Goal: Information Seeking & Learning: Learn about a topic

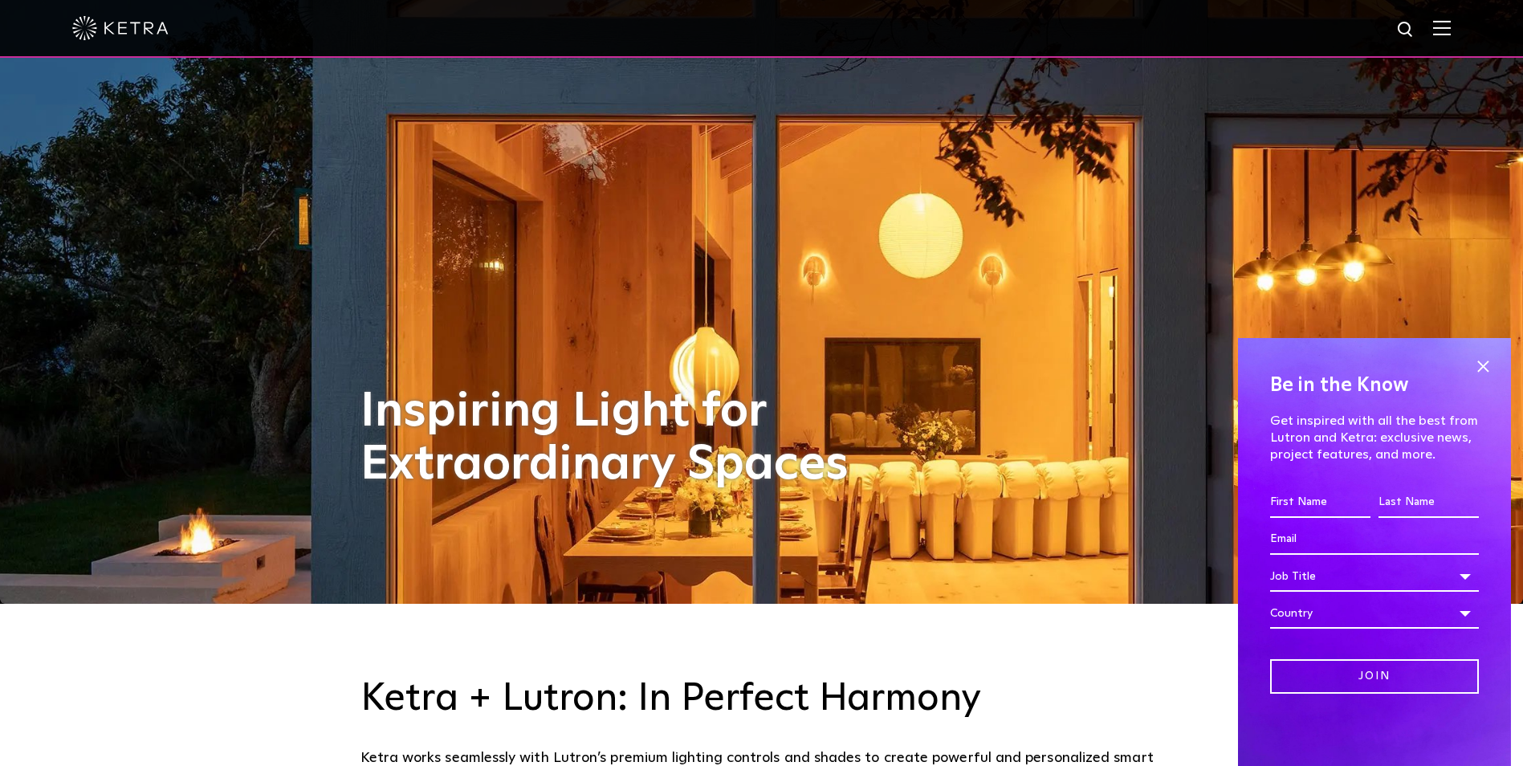
scroll to position [161, 0]
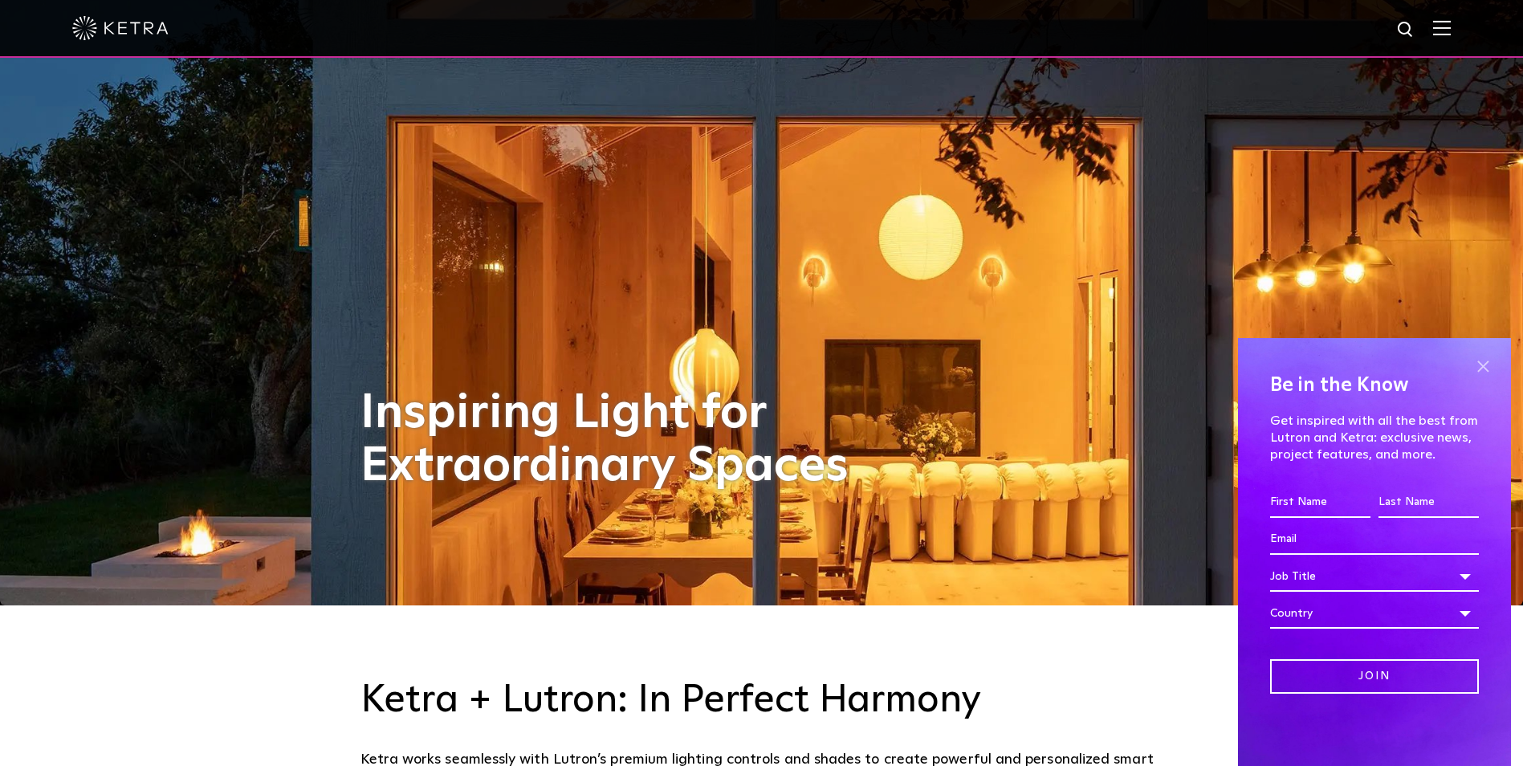
click at [1479, 365] on span at bounding box center [1483, 366] width 24 height 24
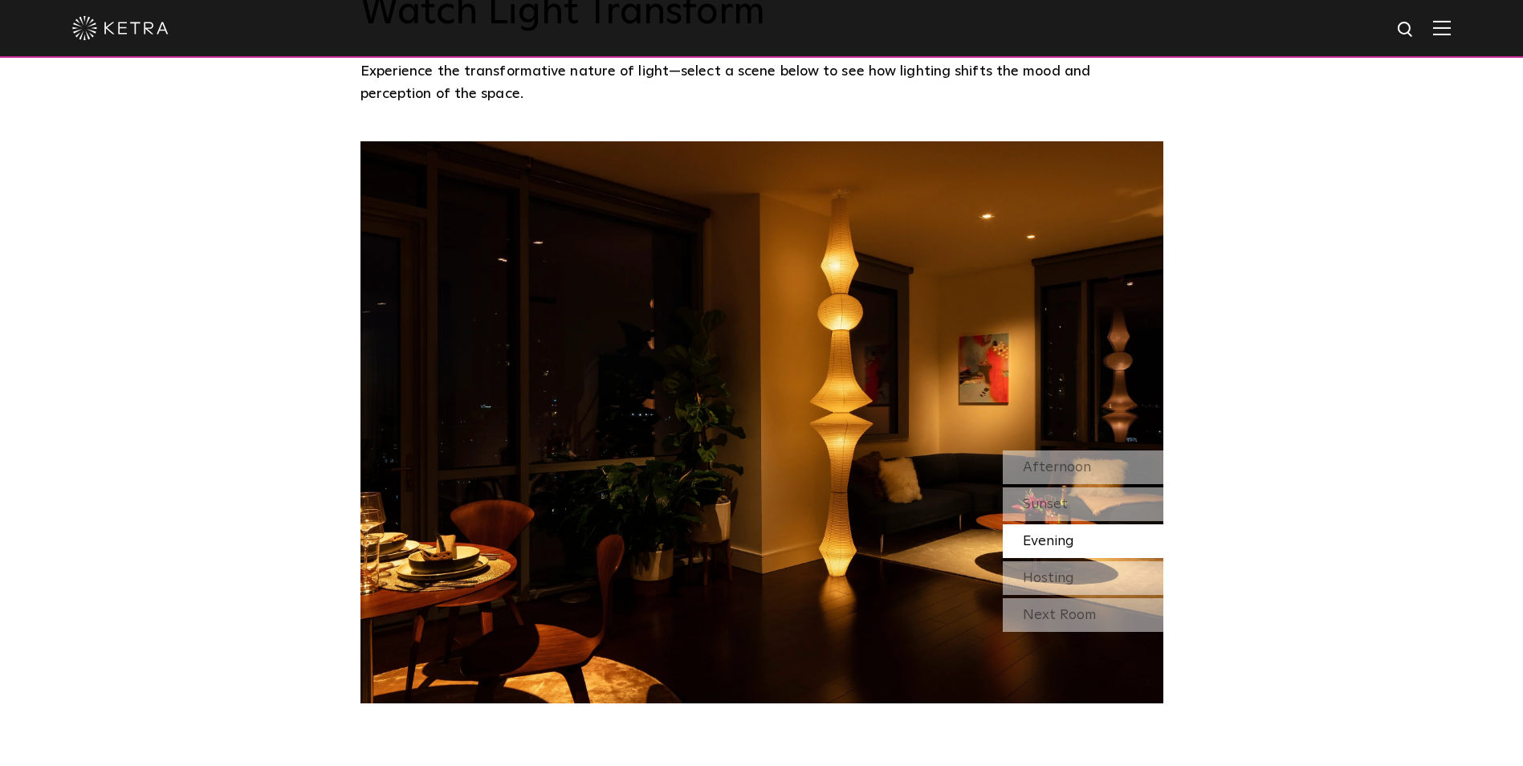
scroll to position [1445, 0]
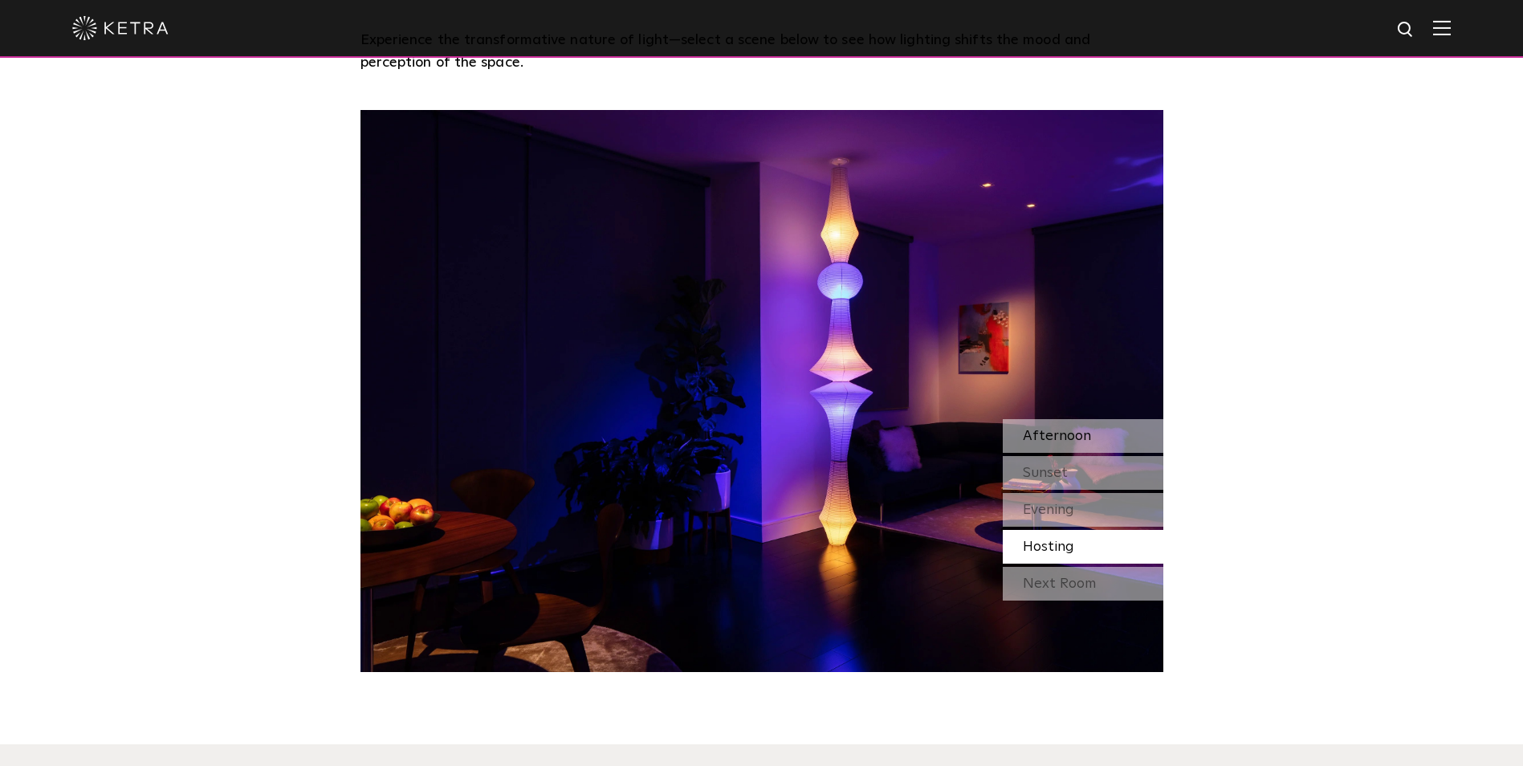
click at [1057, 446] on div "Afternoon" at bounding box center [1083, 436] width 161 height 34
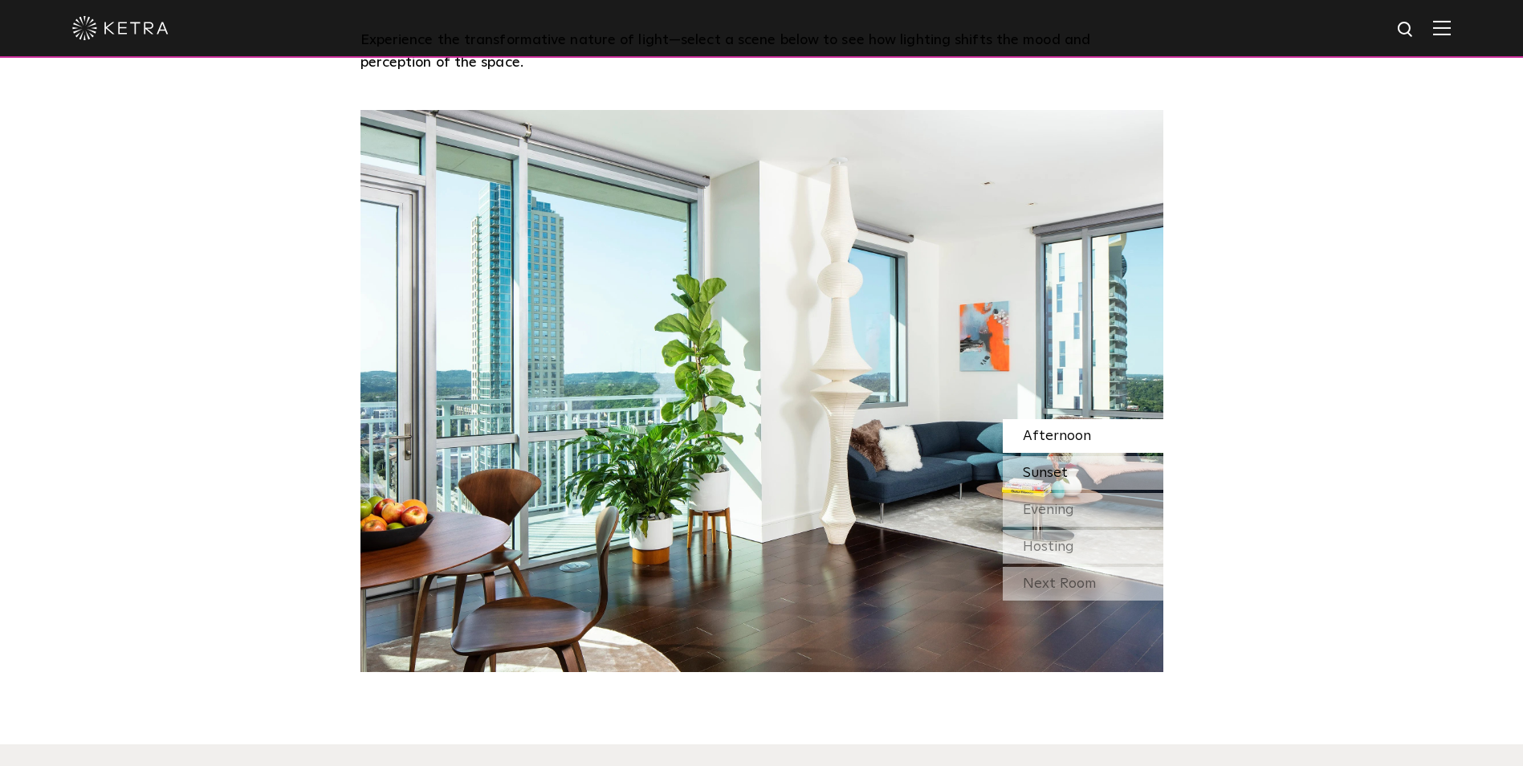
click at [1017, 467] on div "Sunset" at bounding box center [1083, 473] width 161 height 34
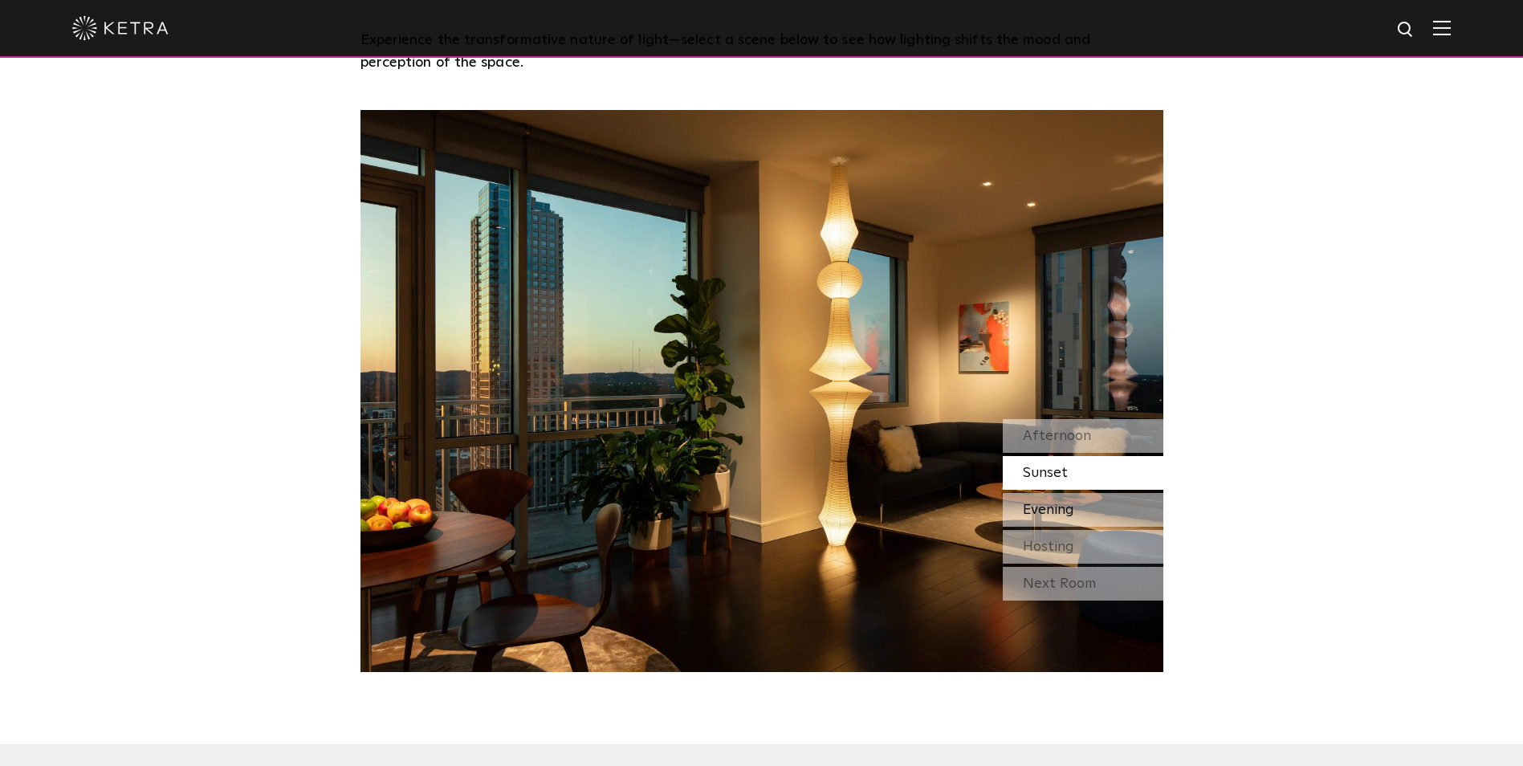
click at [1097, 513] on div "Evening" at bounding box center [1083, 510] width 161 height 34
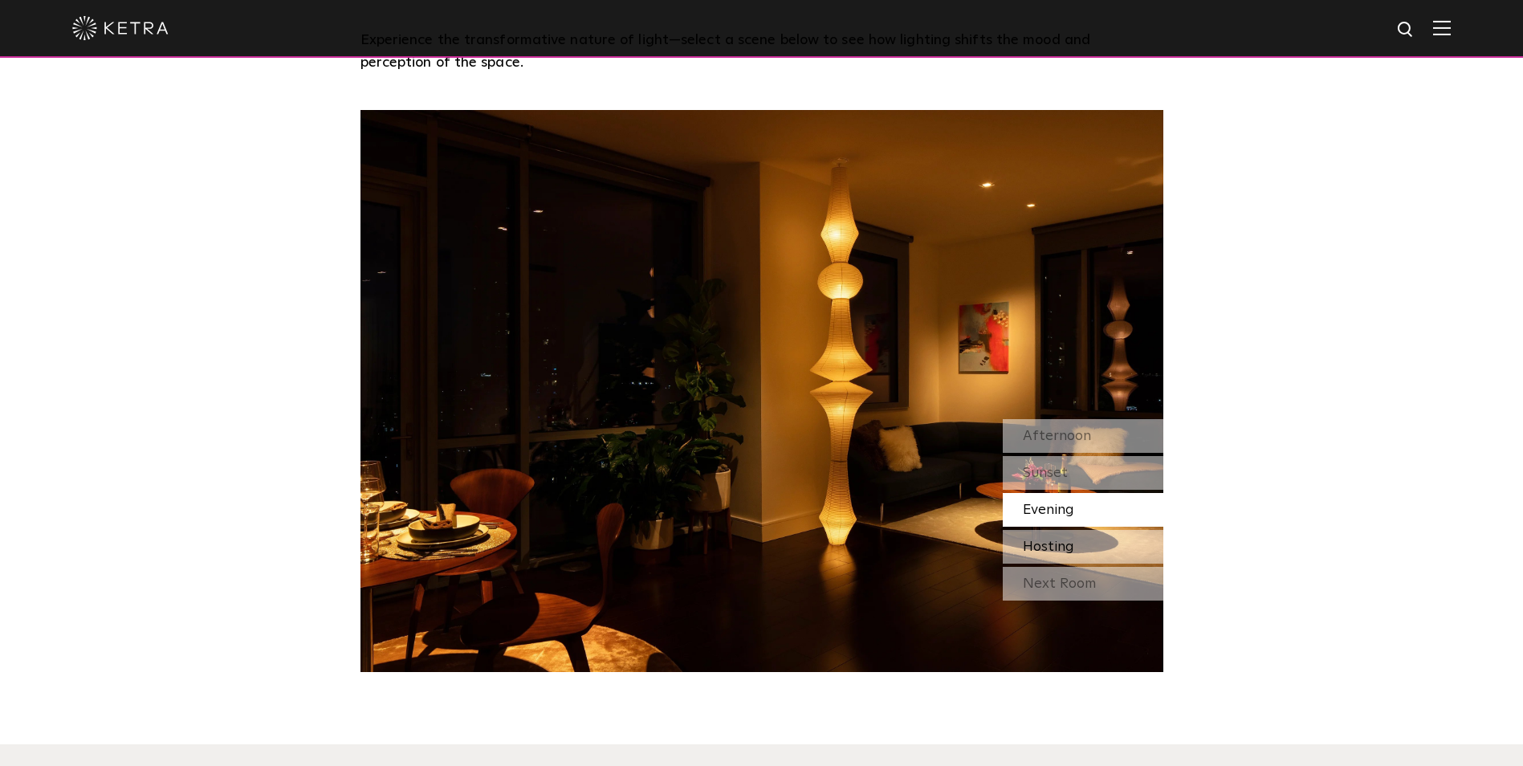
click at [1108, 543] on div "Hosting" at bounding box center [1083, 547] width 161 height 34
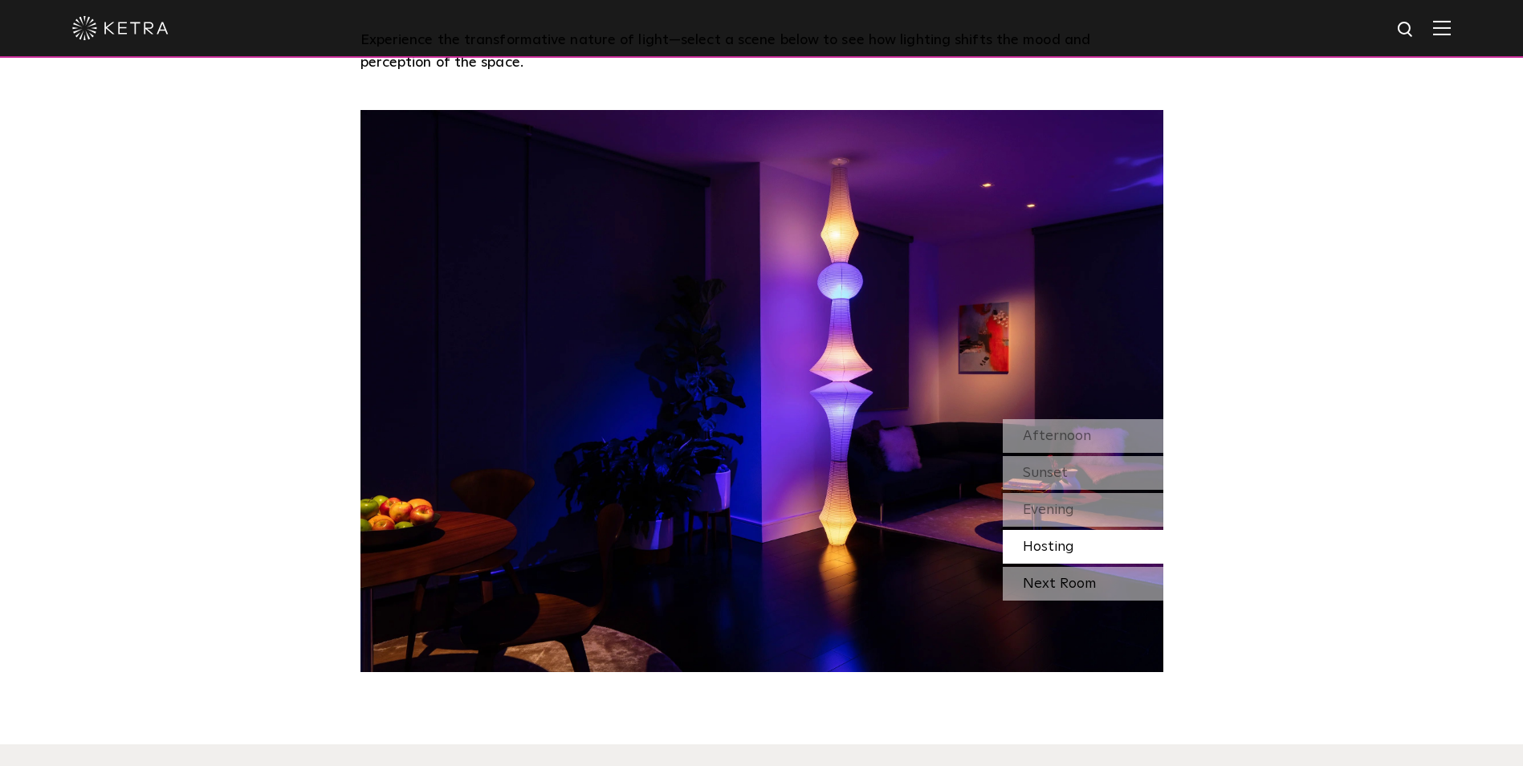
click at [1116, 591] on div "Next Room" at bounding box center [1083, 584] width 161 height 34
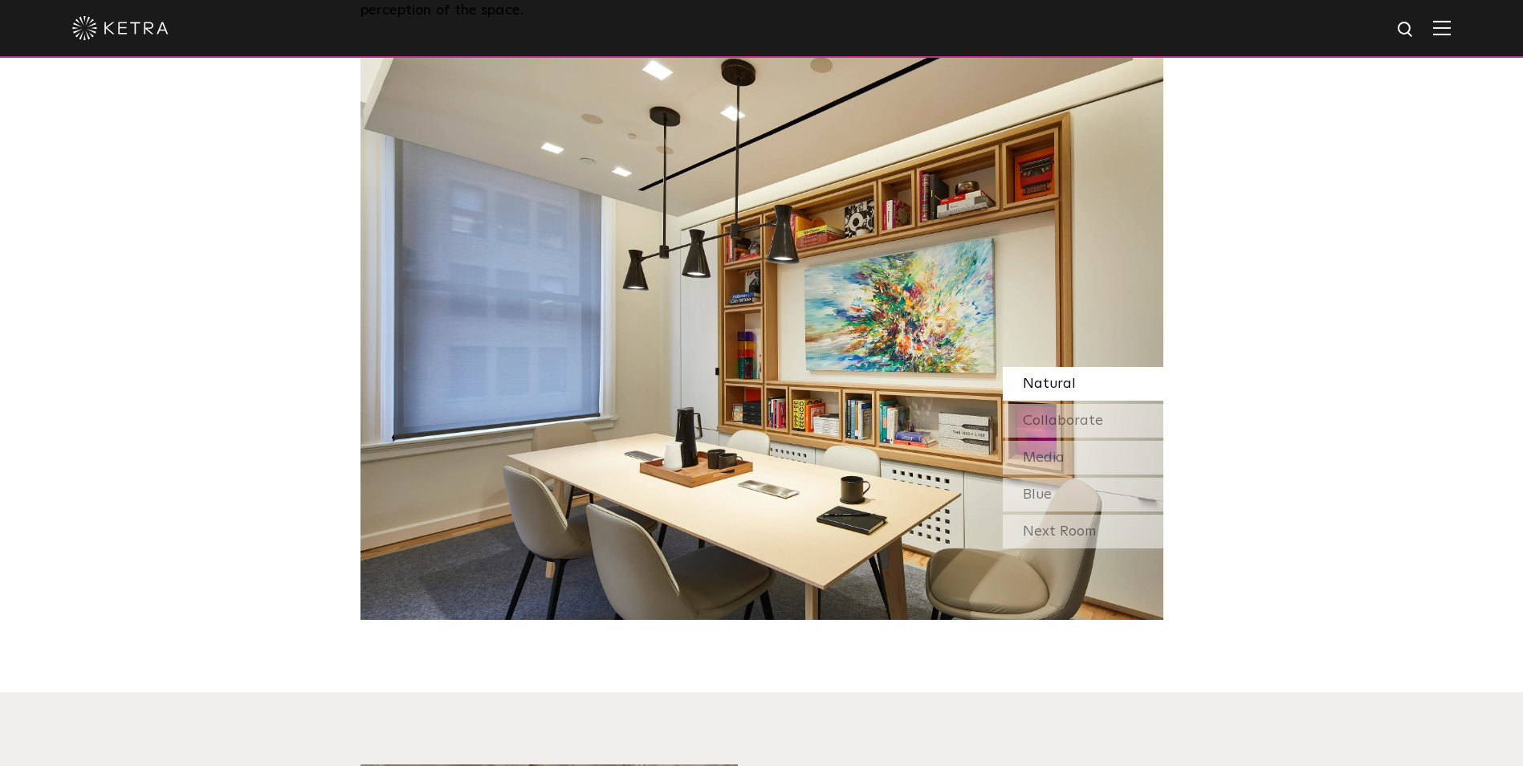
scroll to position [1525, 0]
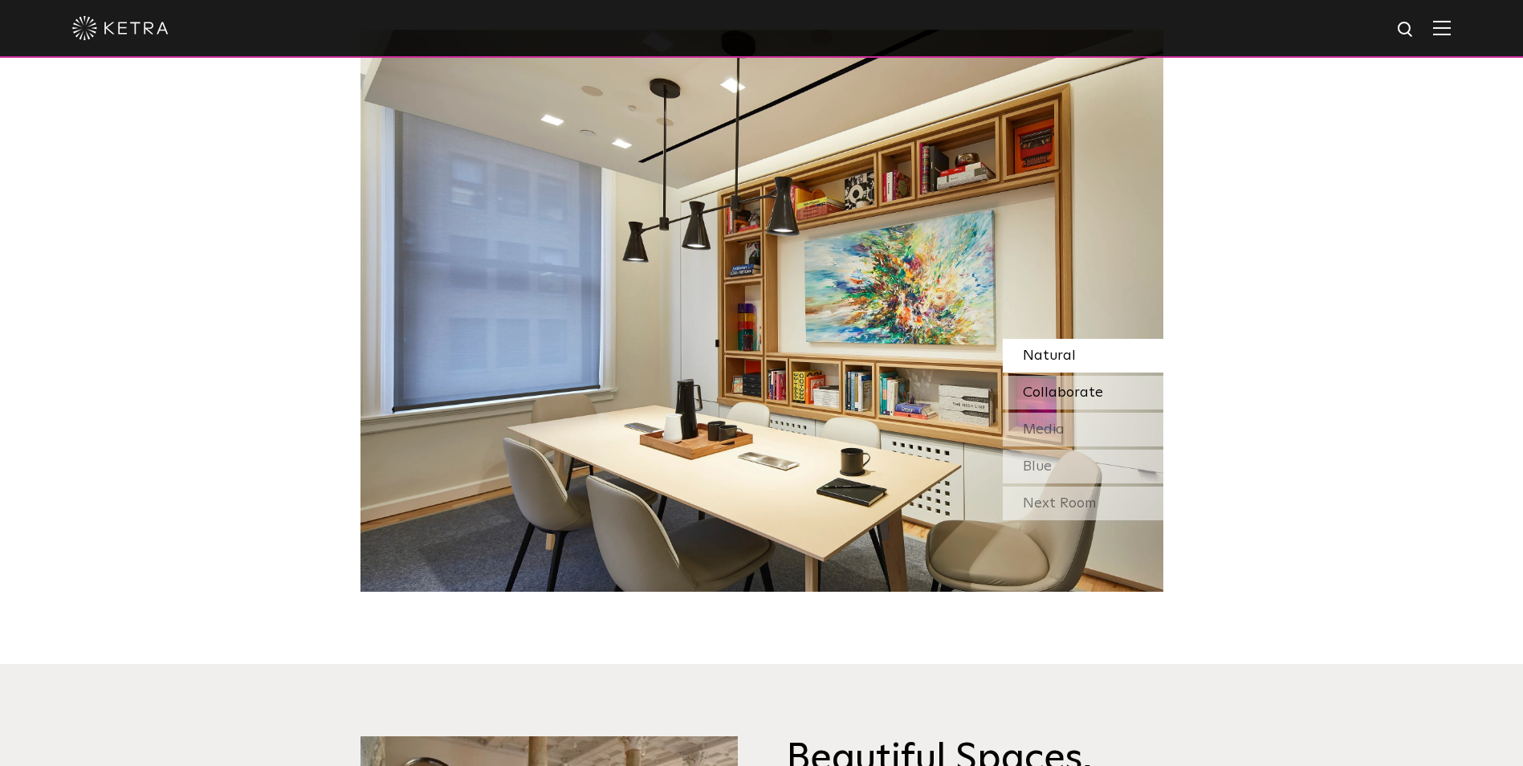
click at [1081, 386] on span "Collaborate" at bounding box center [1063, 392] width 80 height 14
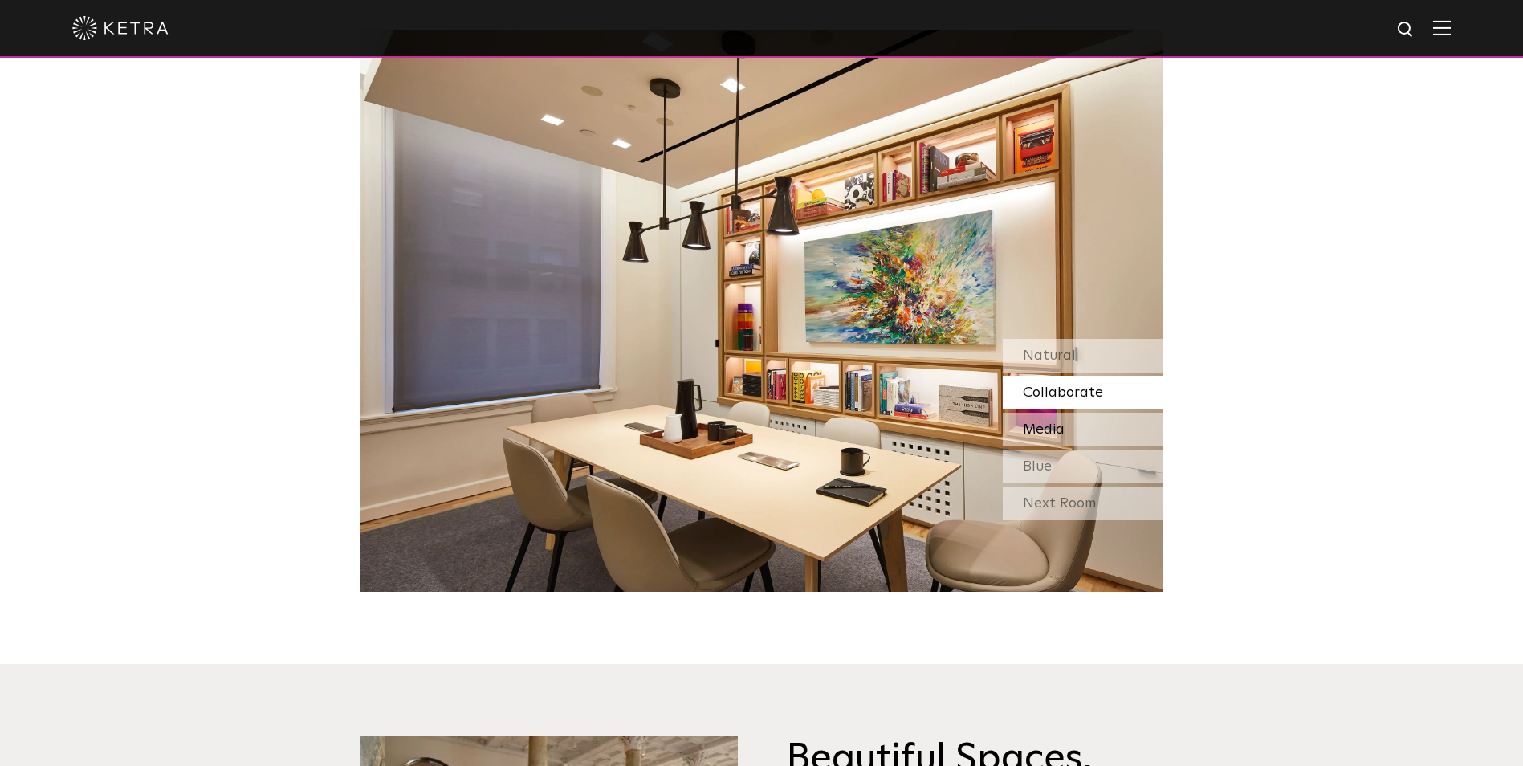
click at [1093, 426] on div "Media" at bounding box center [1083, 430] width 161 height 34
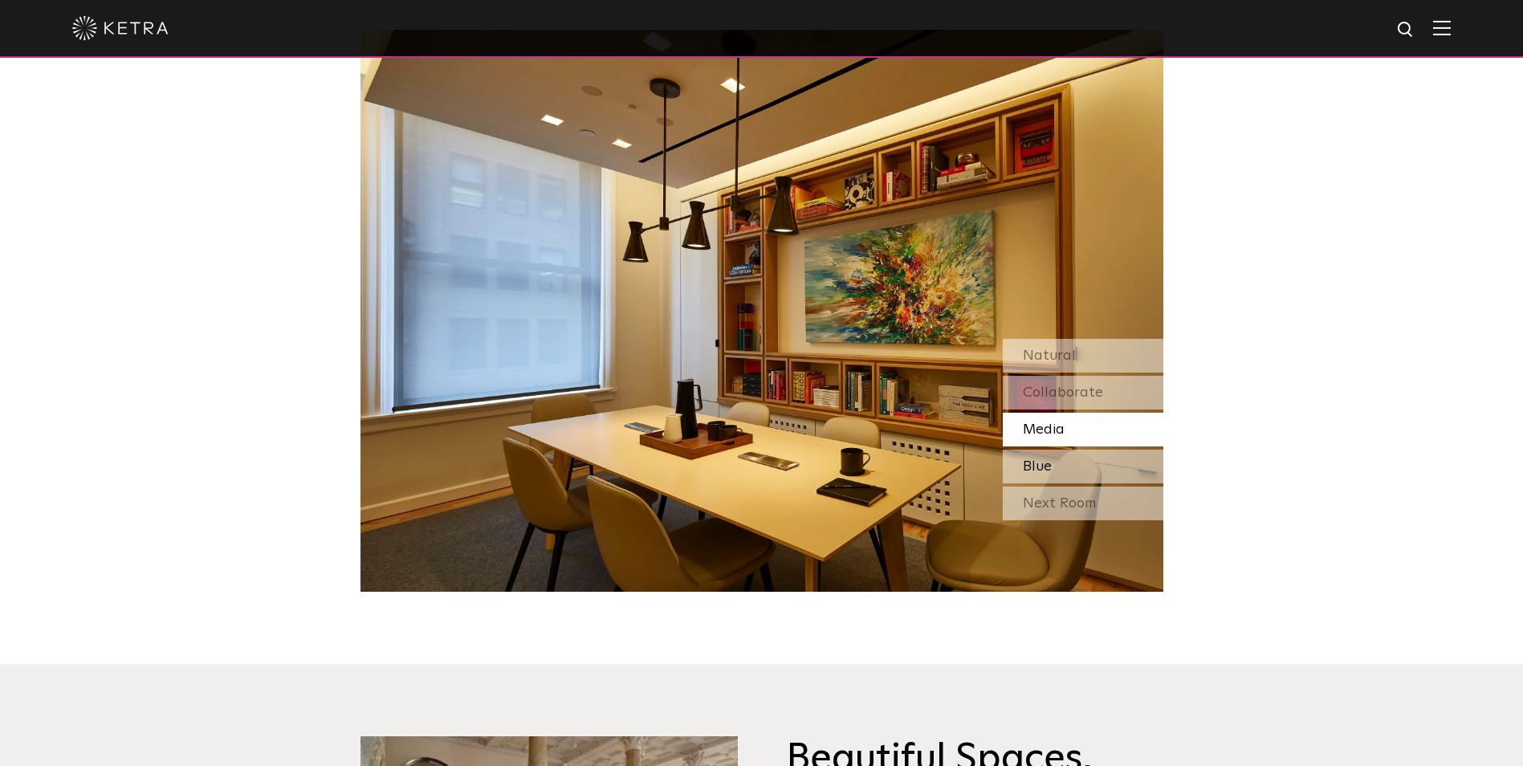
click at [1097, 462] on div "Blue" at bounding box center [1083, 467] width 161 height 34
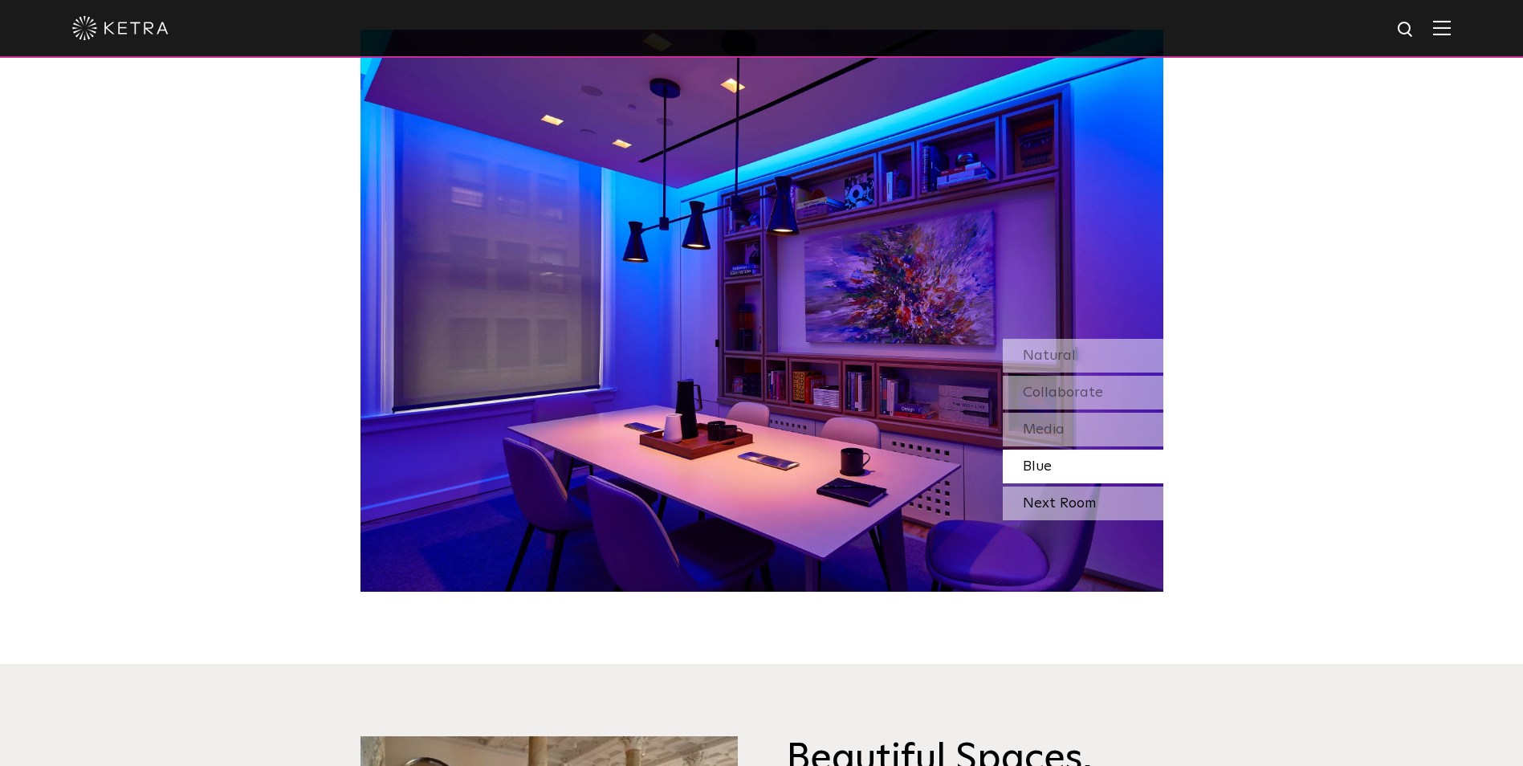
click at [1106, 504] on div "Next Room" at bounding box center [1083, 503] width 161 height 34
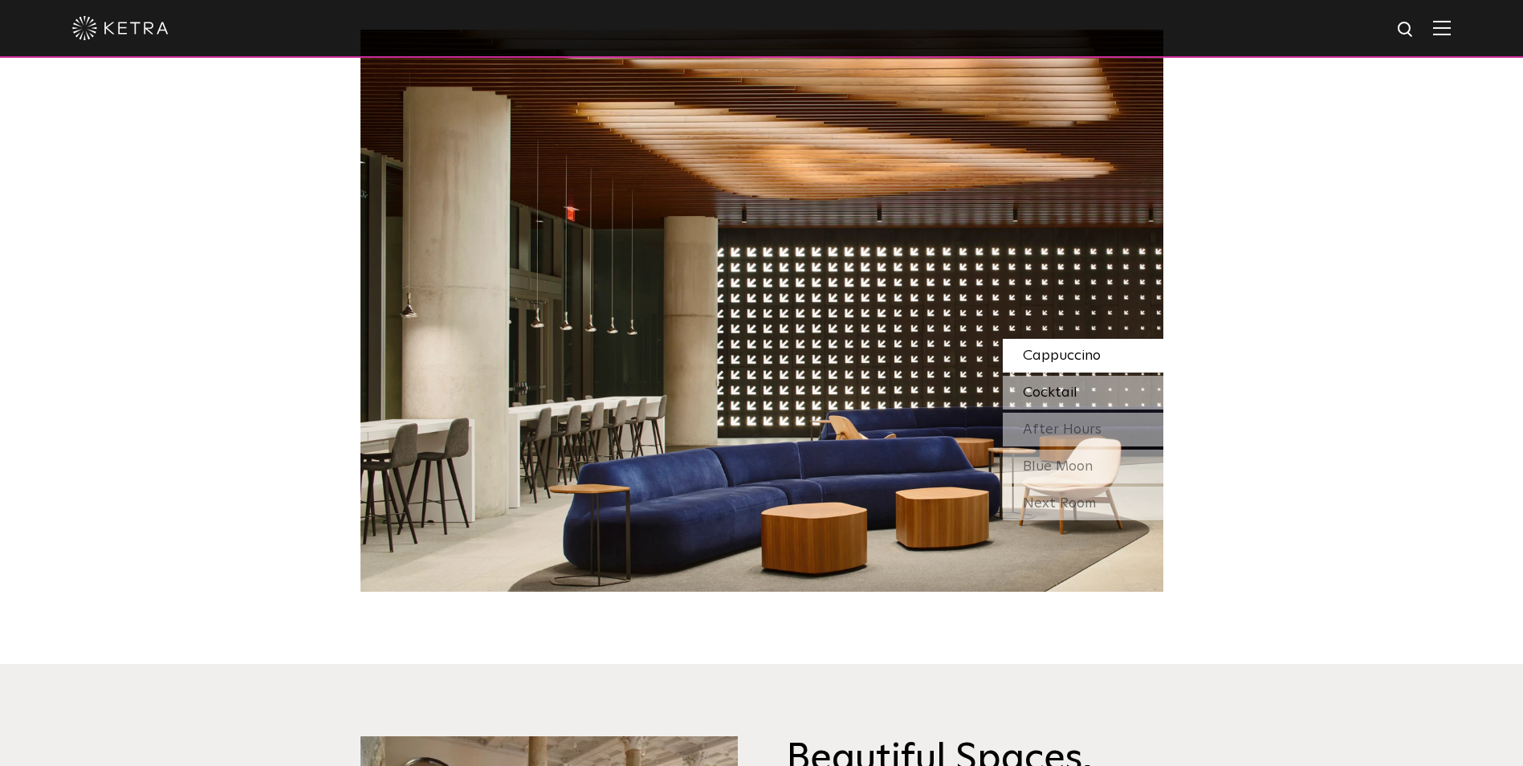
click at [1122, 399] on div "Cocktail" at bounding box center [1083, 393] width 161 height 34
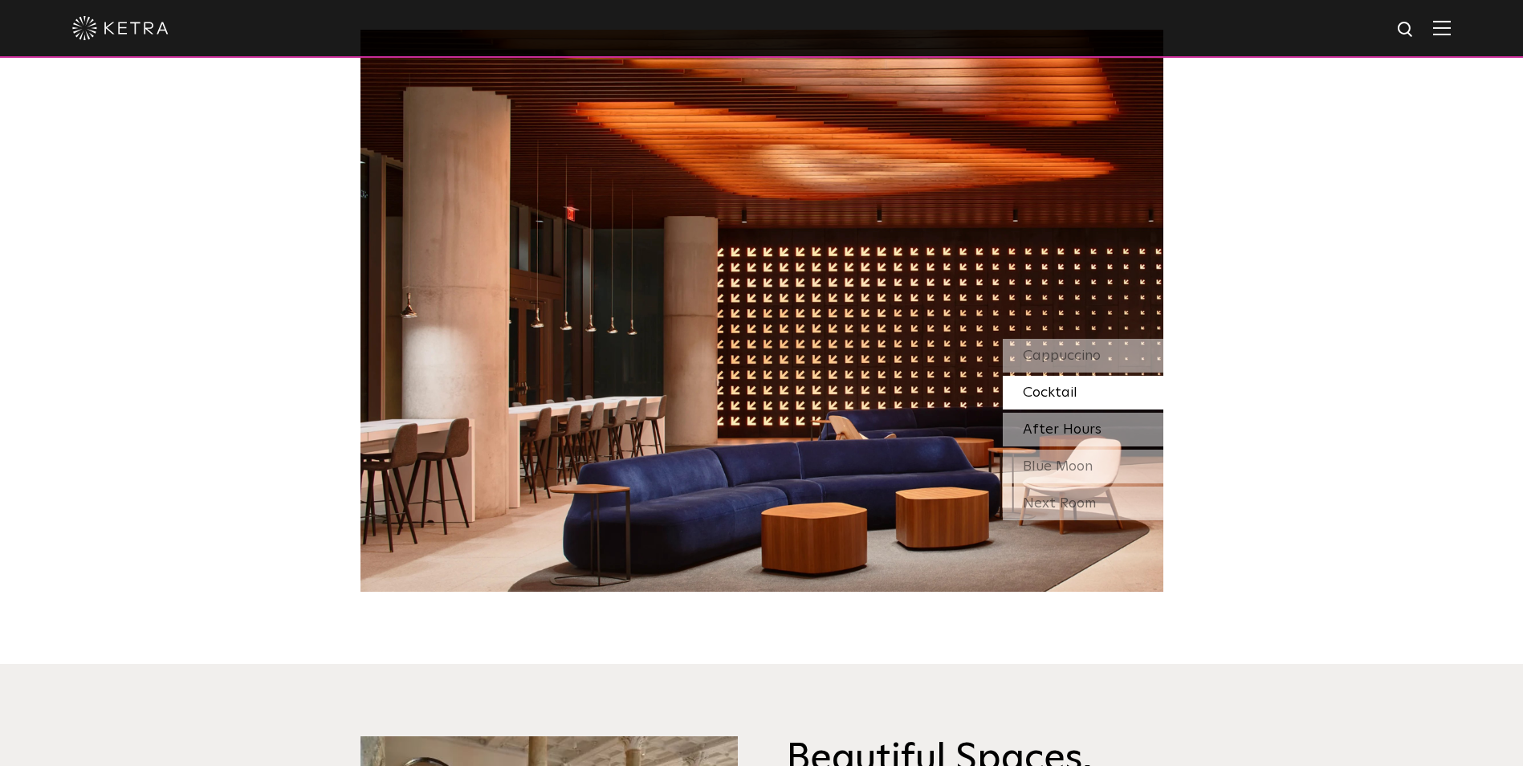
click at [1115, 440] on div "After Hours" at bounding box center [1083, 430] width 161 height 34
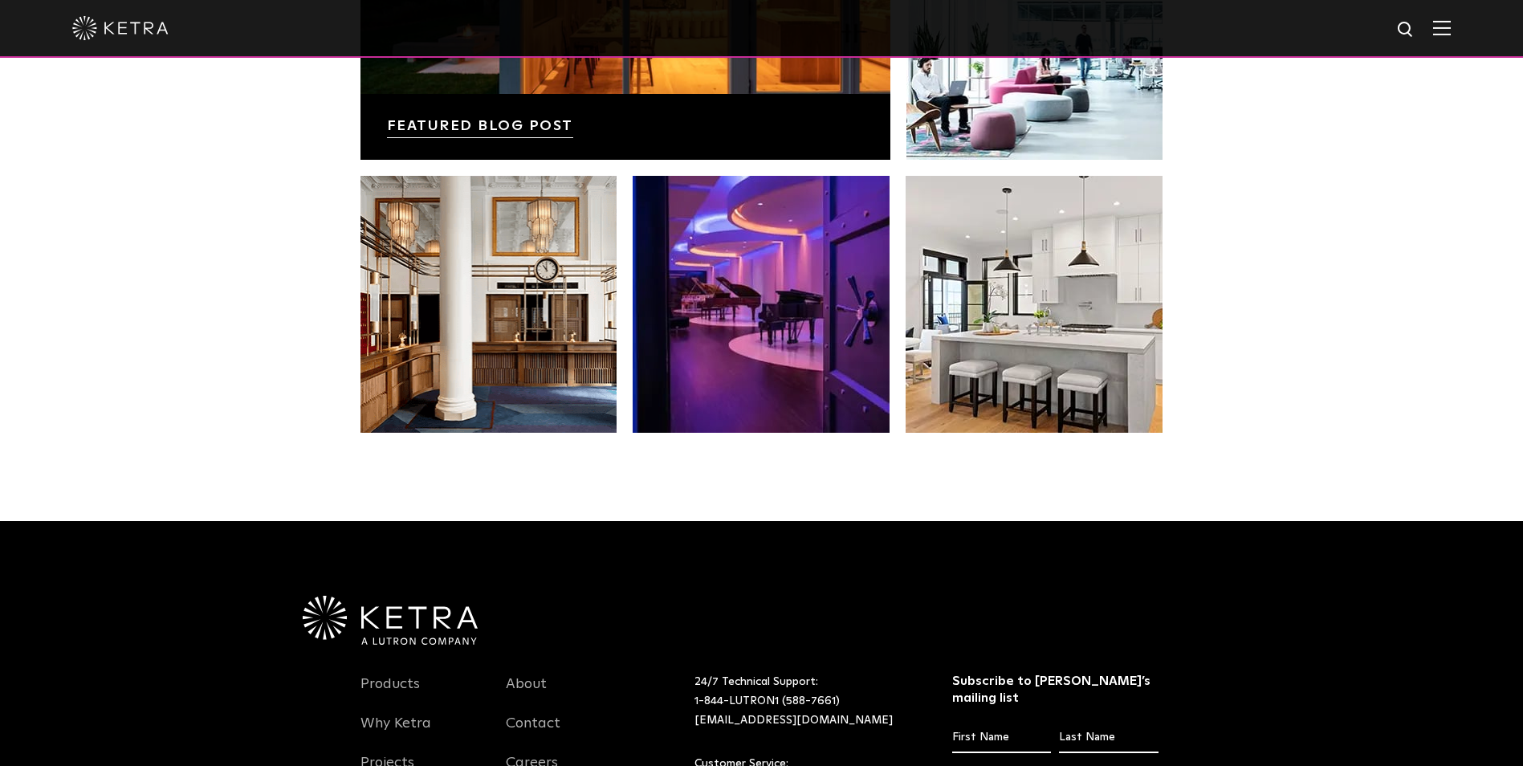
scroll to position [3211, 0]
